Goal: Task Accomplishment & Management: Manage account settings

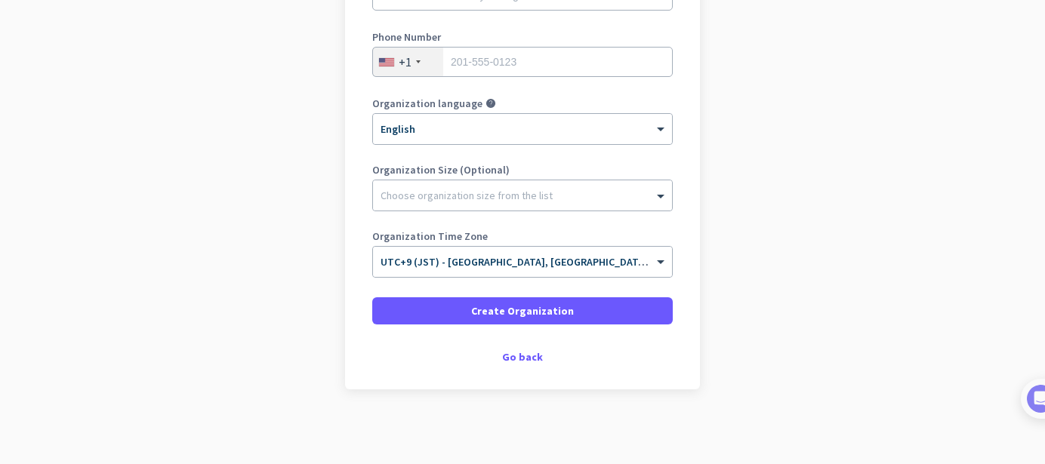
scroll to position [266, 0]
click at [515, 359] on div "Go back" at bounding box center [522, 357] width 301 height 11
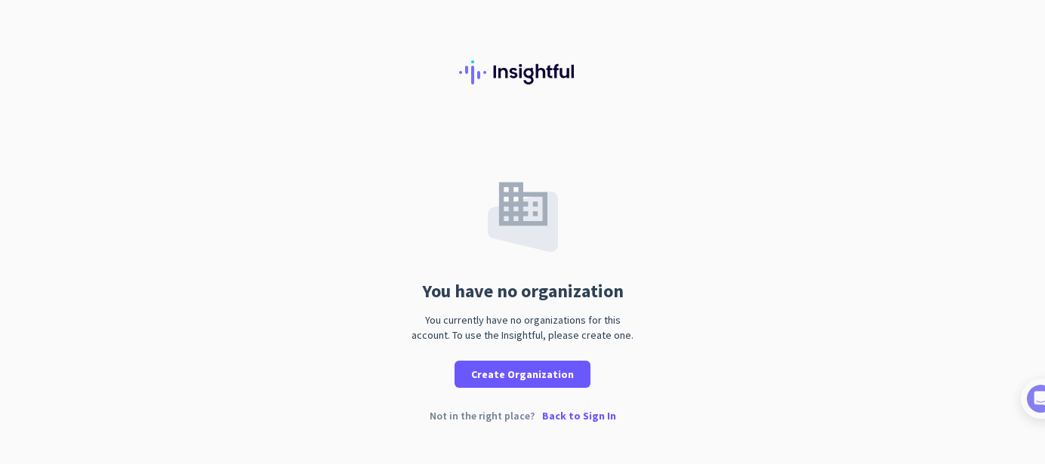
click at [581, 416] on p "Back to Sign In" at bounding box center [579, 416] width 74 height 11
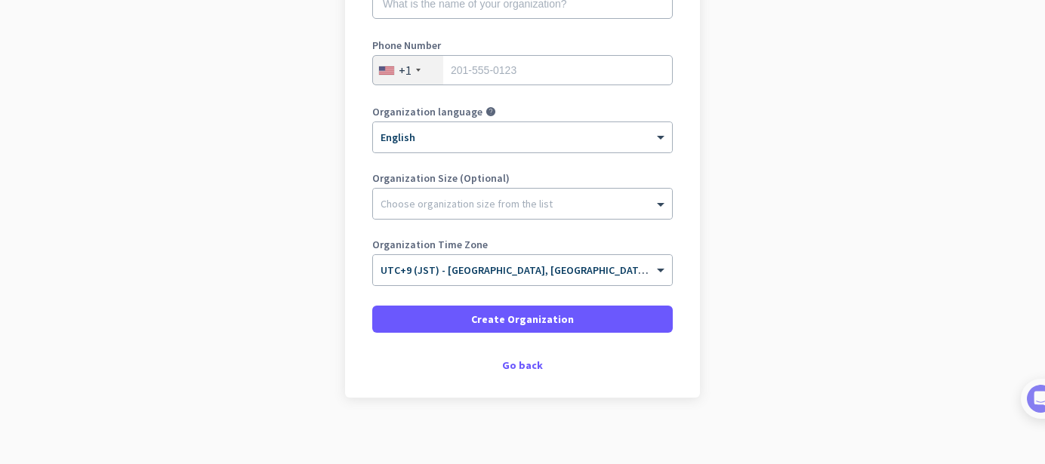
scroll to position [266, 0]
